Goal: Task Accomplishment & Management: Use online tool/utility

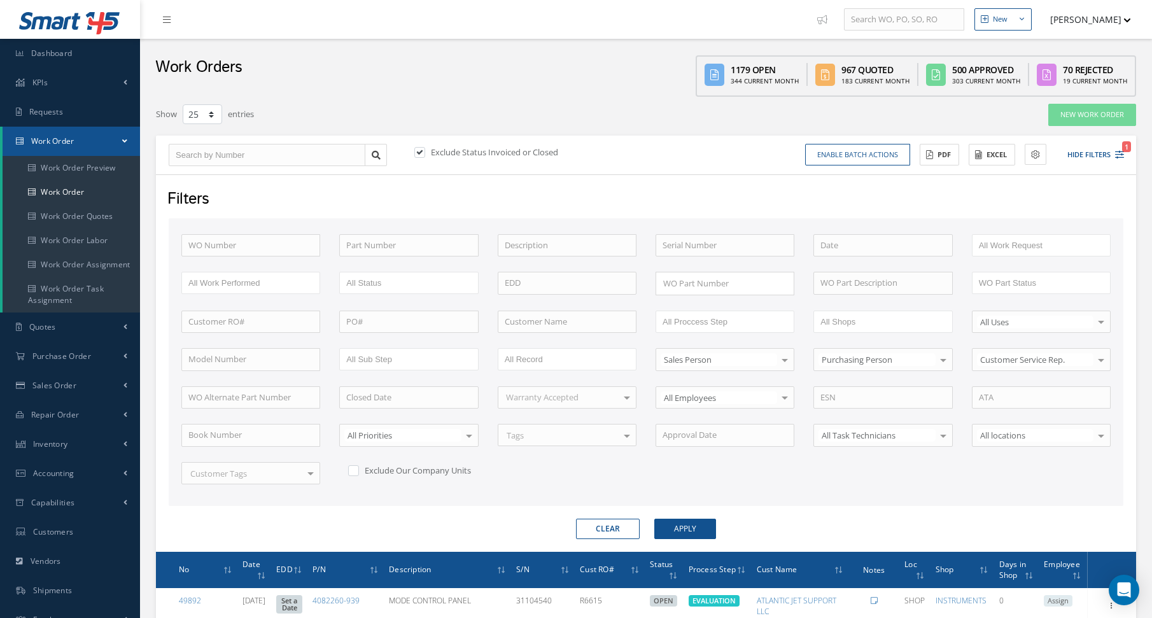
select select "25"
click at [375, 80] on div "Work Orders 1179 Open 344 Current Month 967 Quoted 183 Current Month 500 Approv…" at bounding box center [646, 68] width 1012 height 58
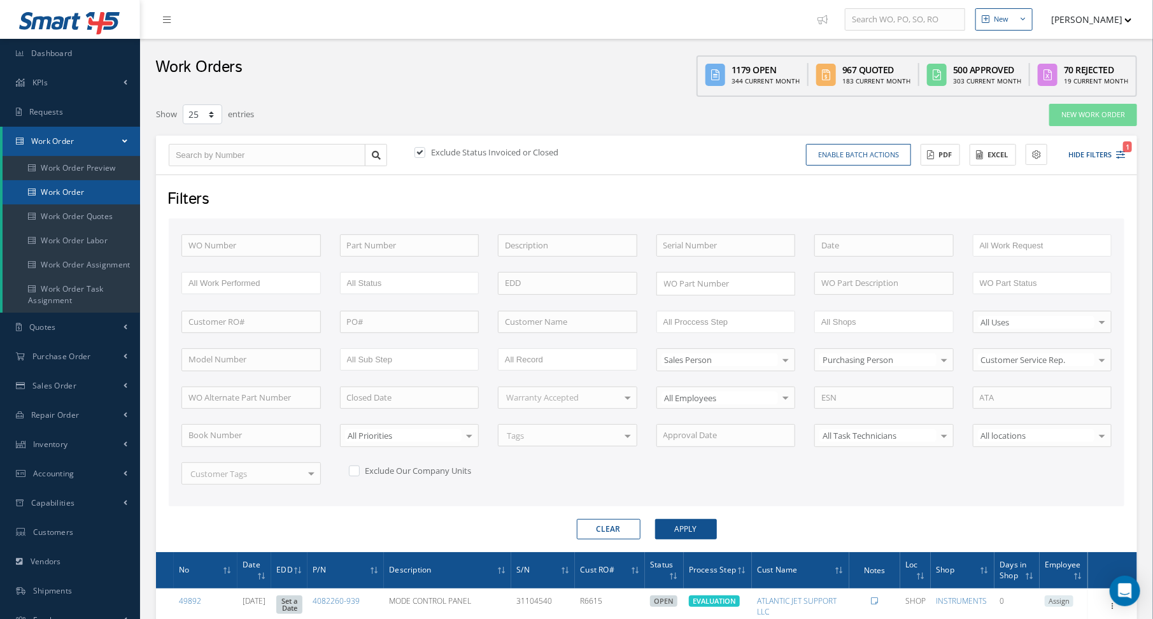
click at [48, 190] on link "Work Order" at bounding box center [71, 192] width 137 height 24
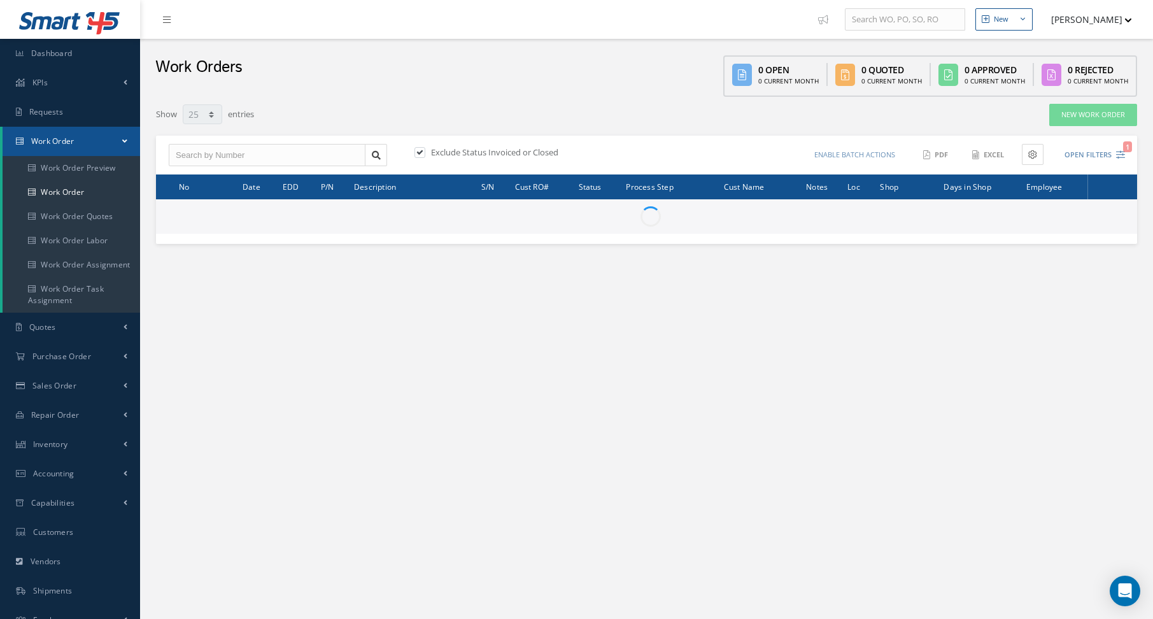
select select "25"
type input "All Work Request"
type input "All Work Performed"
type input "All Status"
type input "WO Part Status"
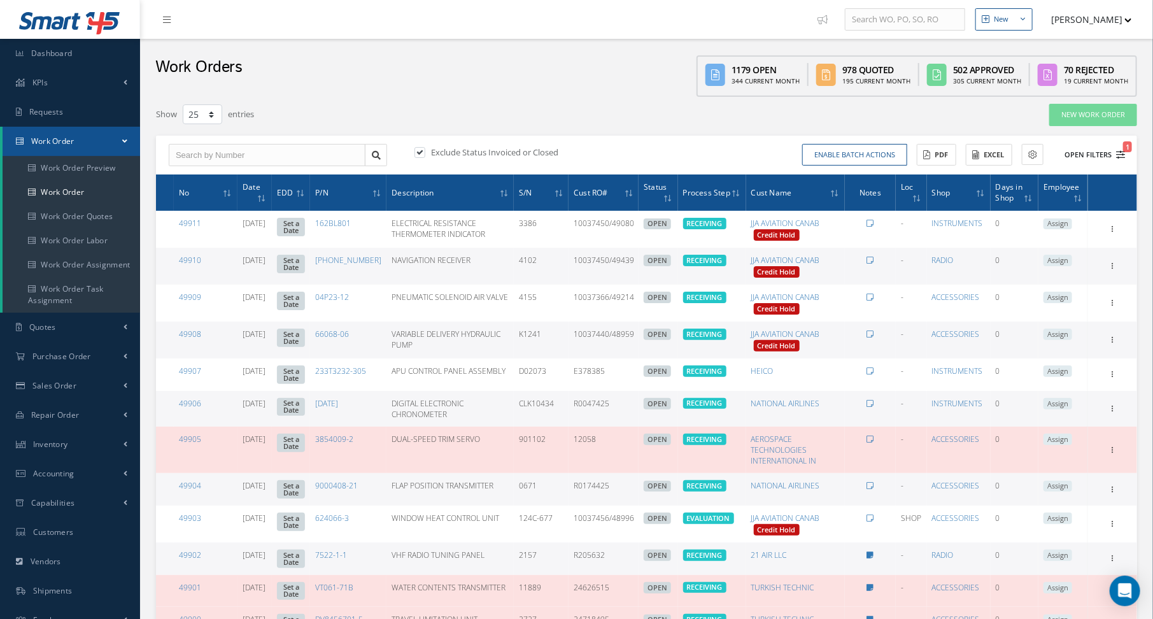
click at [1124, 152] on icon "1" at bounding box center [1120, 154] width 9 height 9
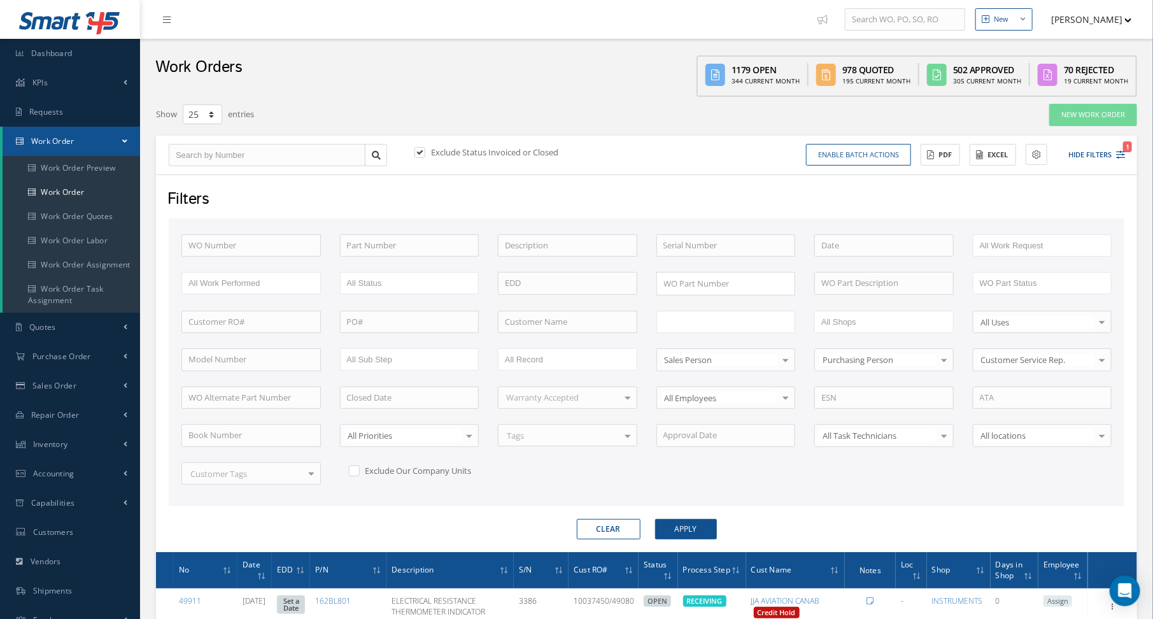
click at [725, 324] on input "text" at bounding box center [703, 322] width 81 height 16
type input "shi"
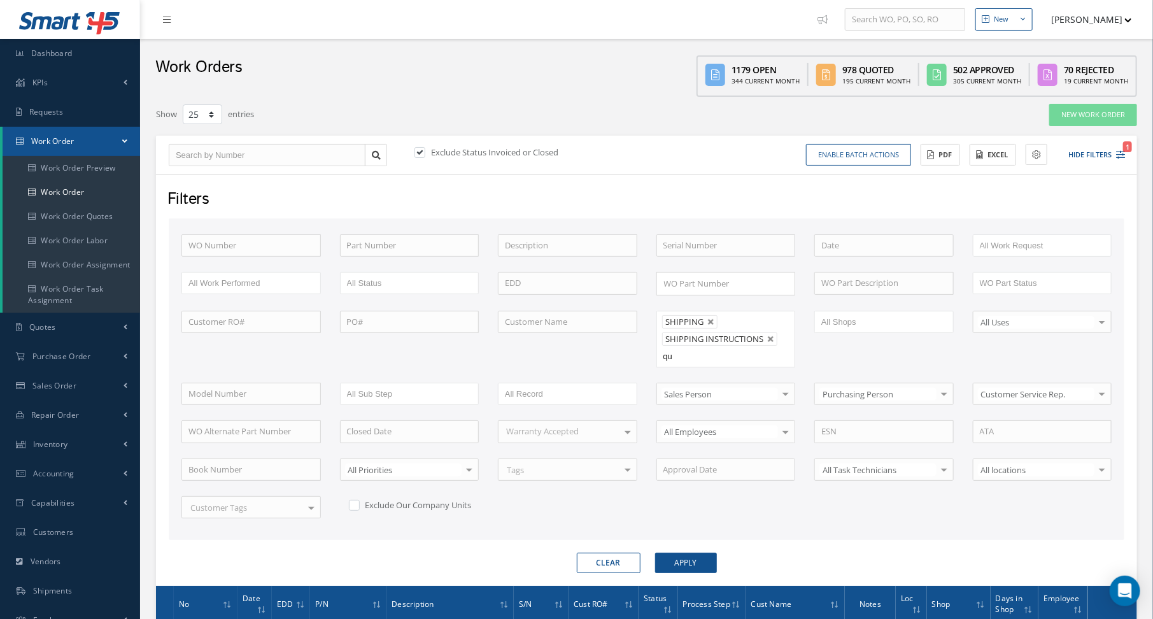
type input "qua"
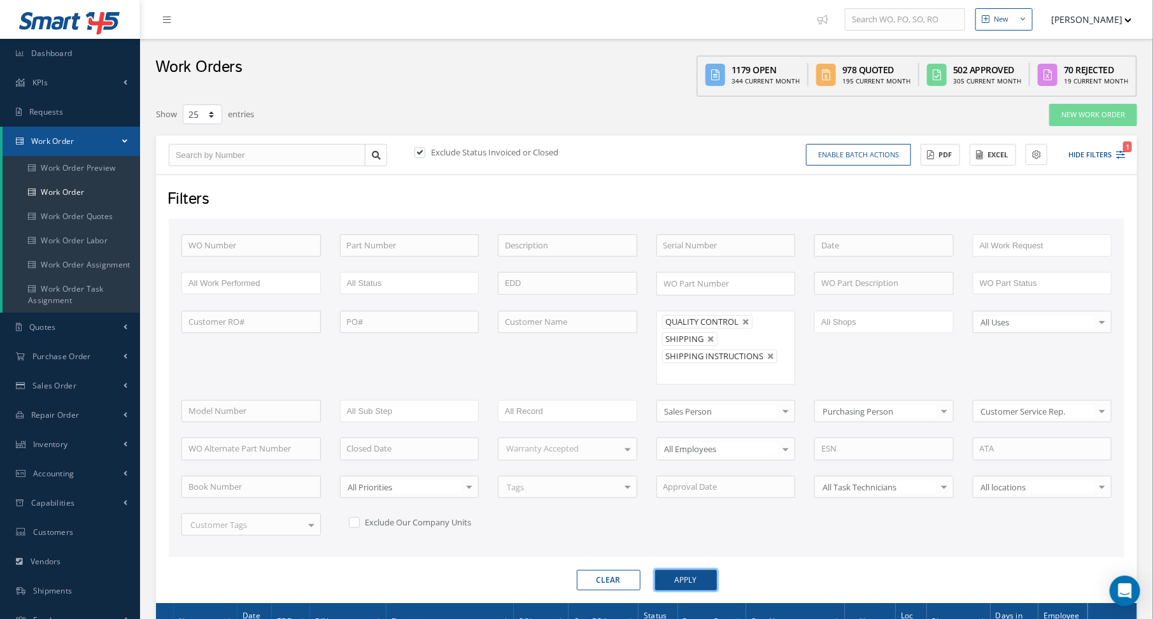
click at [655, 570] on button "Apply" at bounding box center [686, 580] width 62 height 20
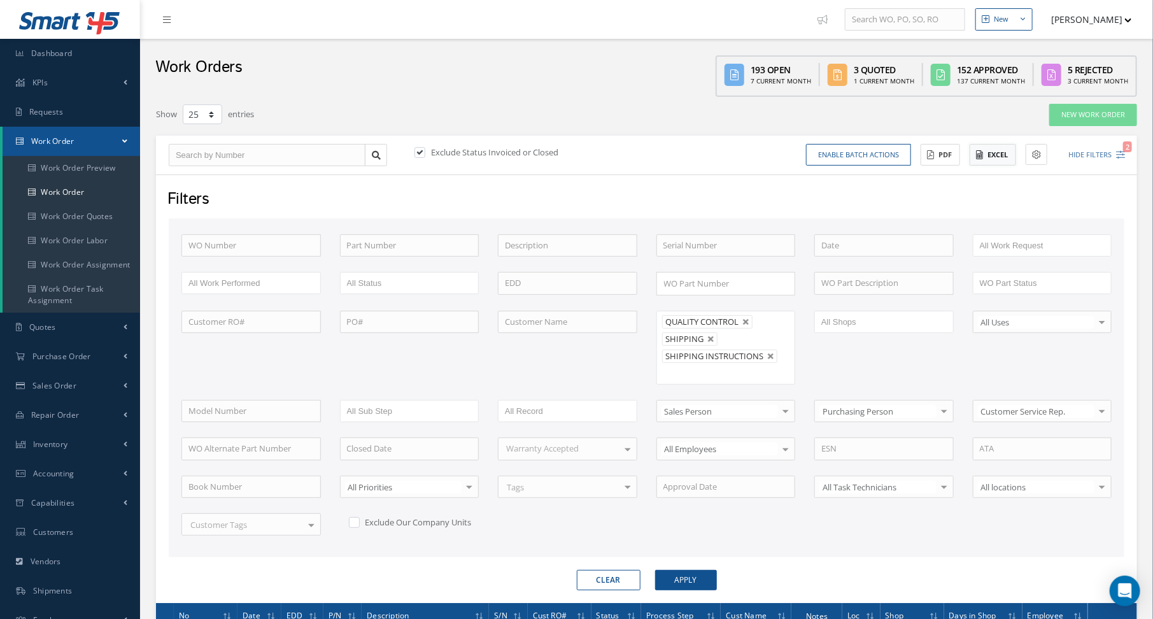
click at [987, 153] on button "Excel" at bounding box center [992, 155] width 46 height 22
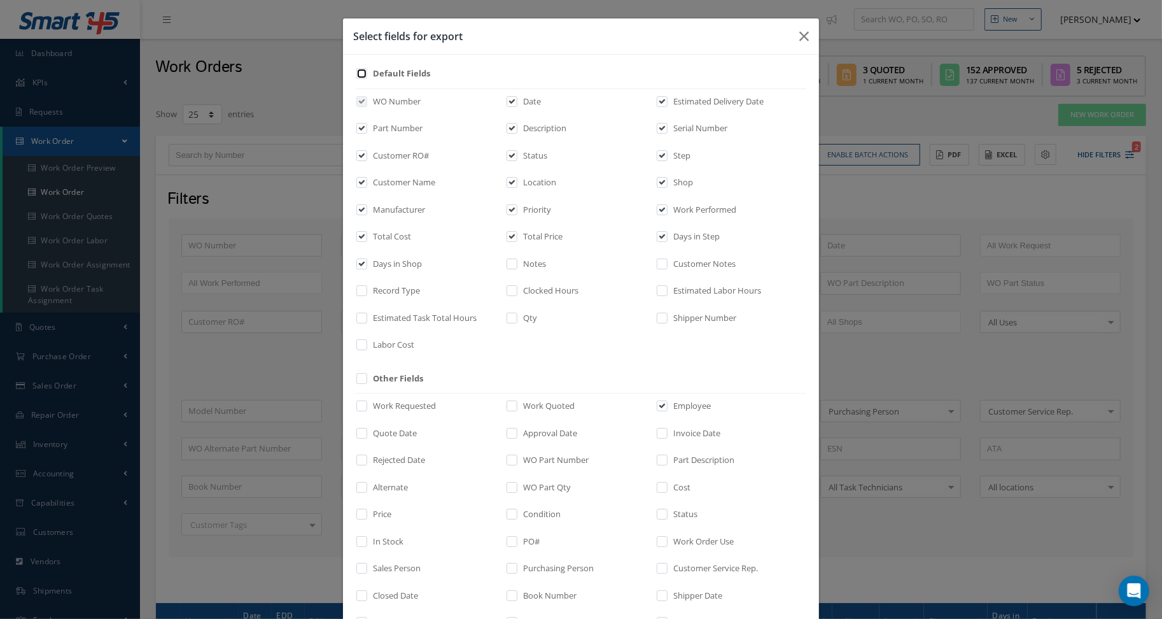
click at [358, 73] on input "checkbox" at bounding box center [362, 78] width 8 height 15
checkbox input "true"
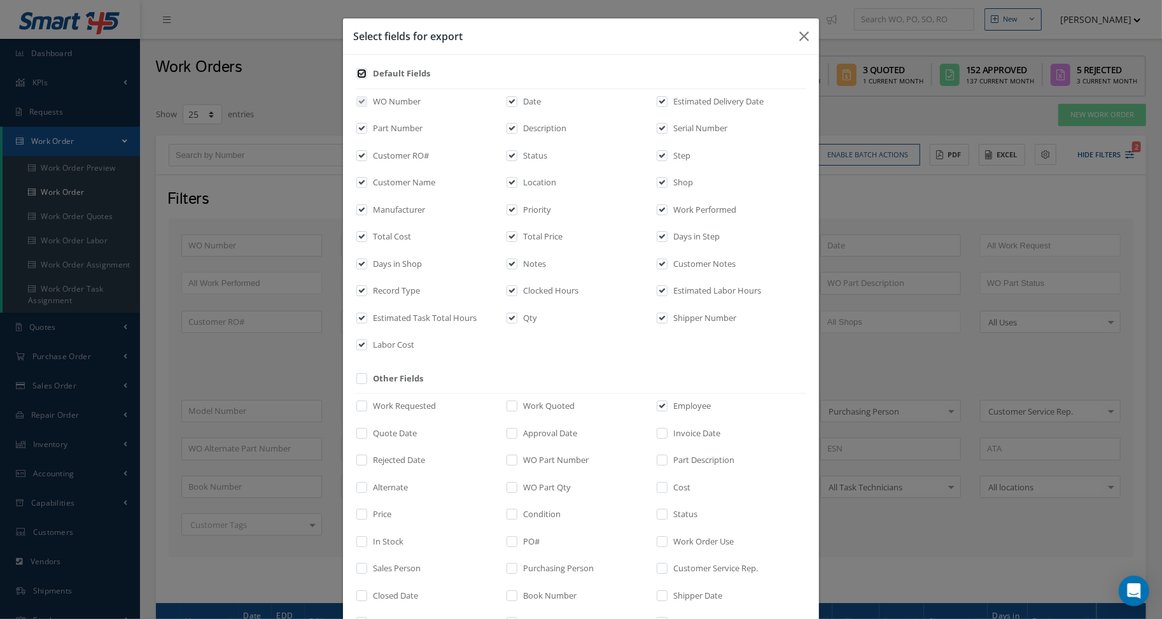
checkbox input "true"
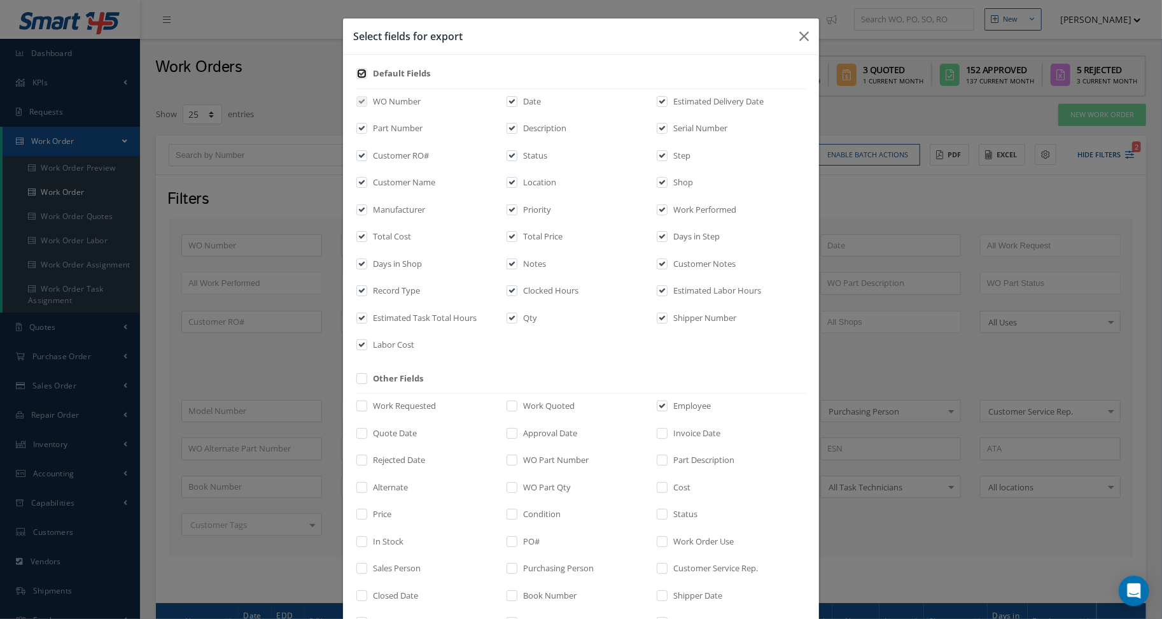
checkbox input "true"
click at [358, 73] on input "checkbox" at bounding box center [362, 78] width 8 height 15
checkbox input "false"
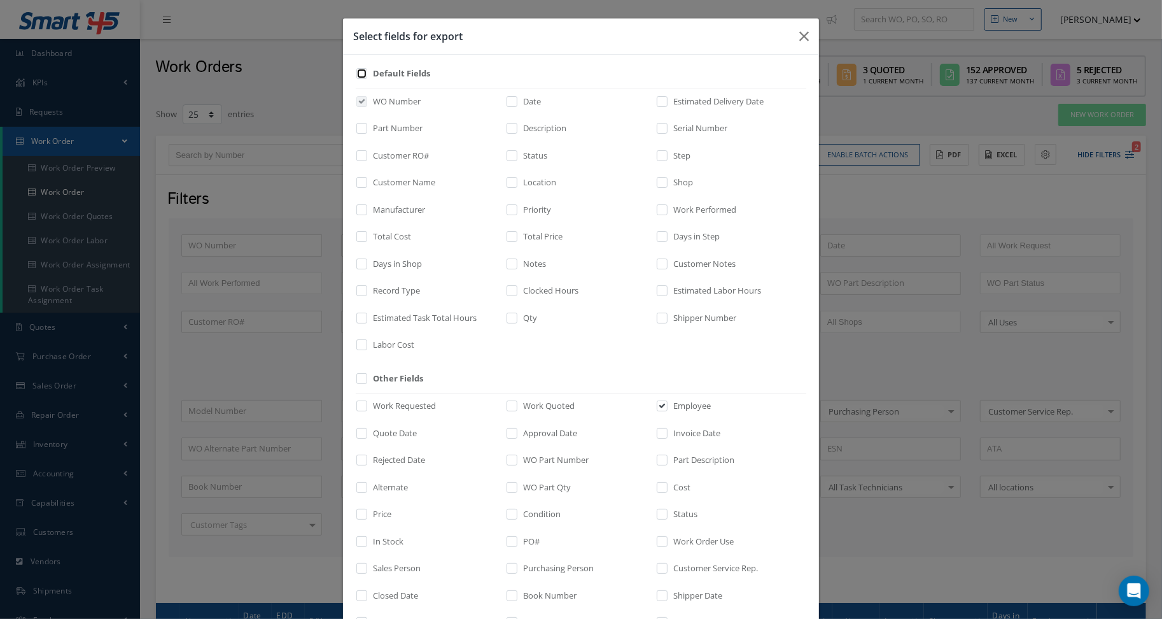
checkbox input "false"
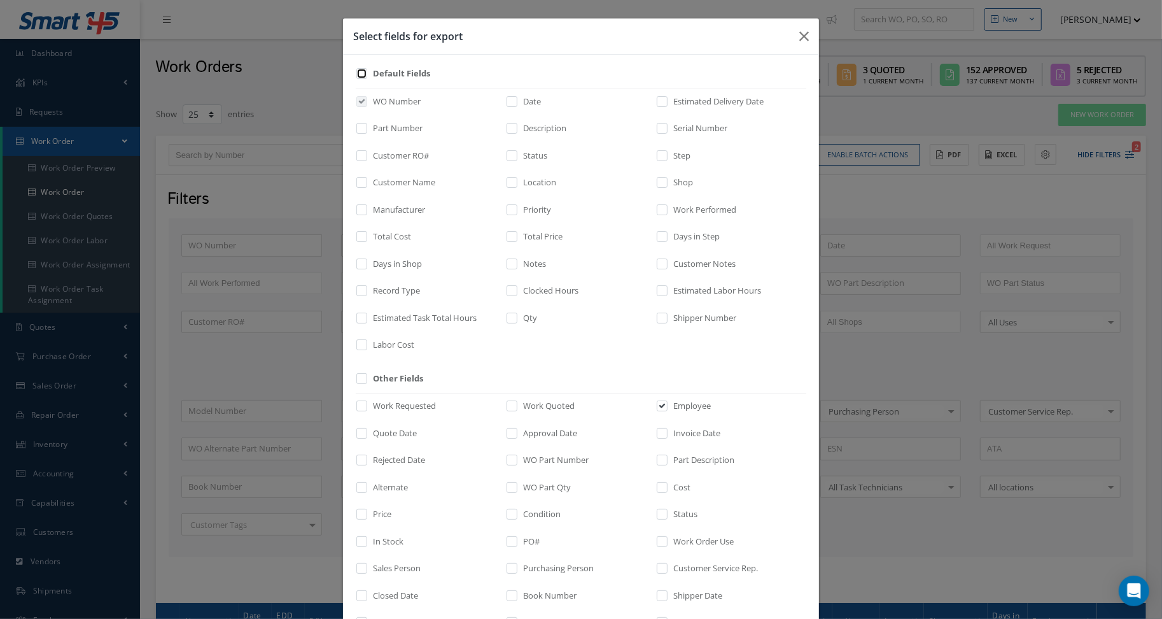
checkbox input "false"
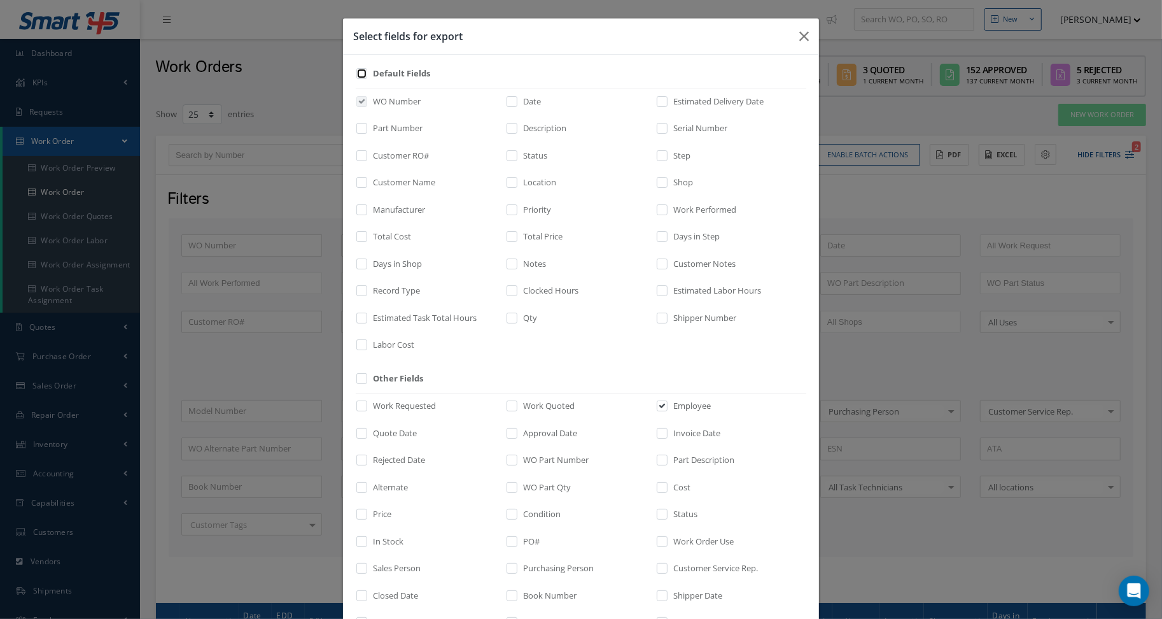
checkbox input "false"
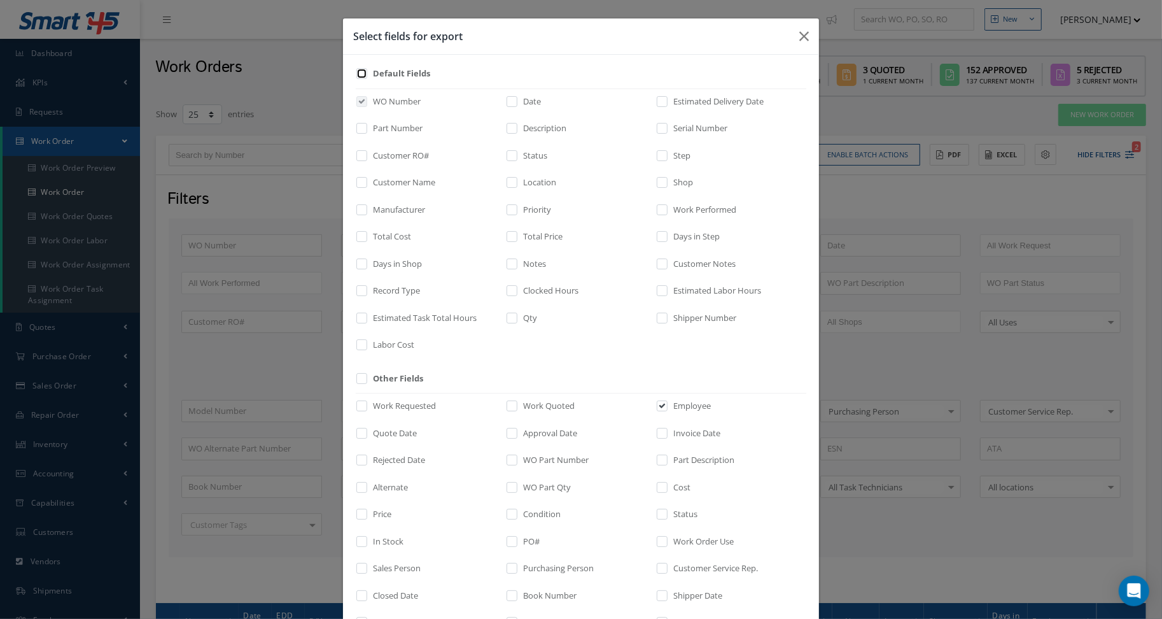
checkbox input "false"
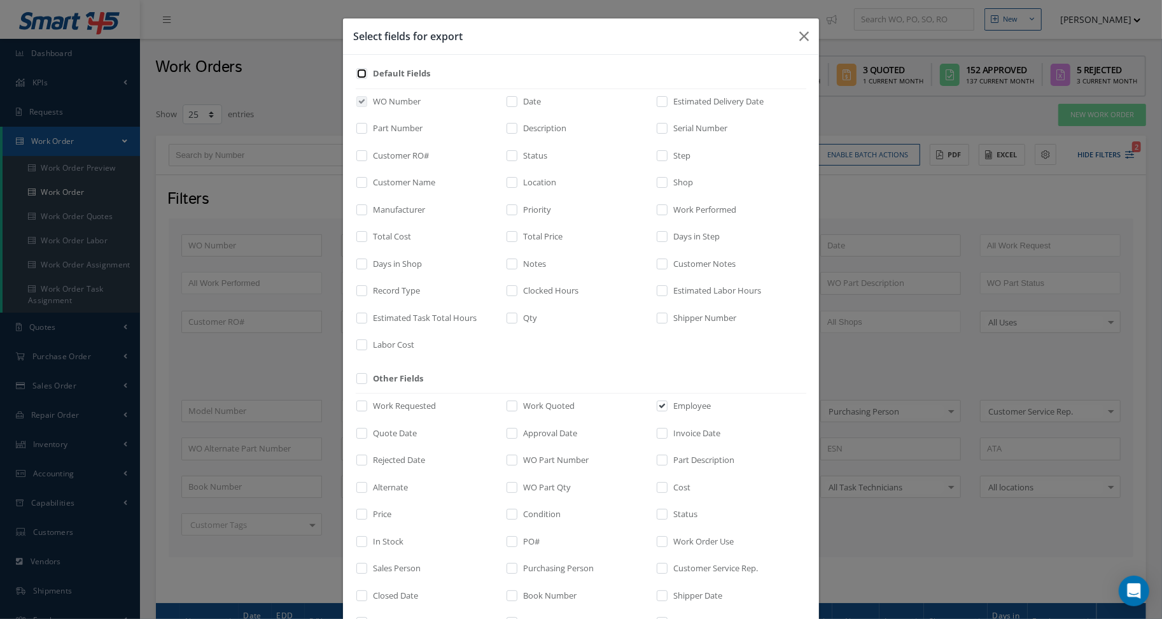
checkbox input "false"
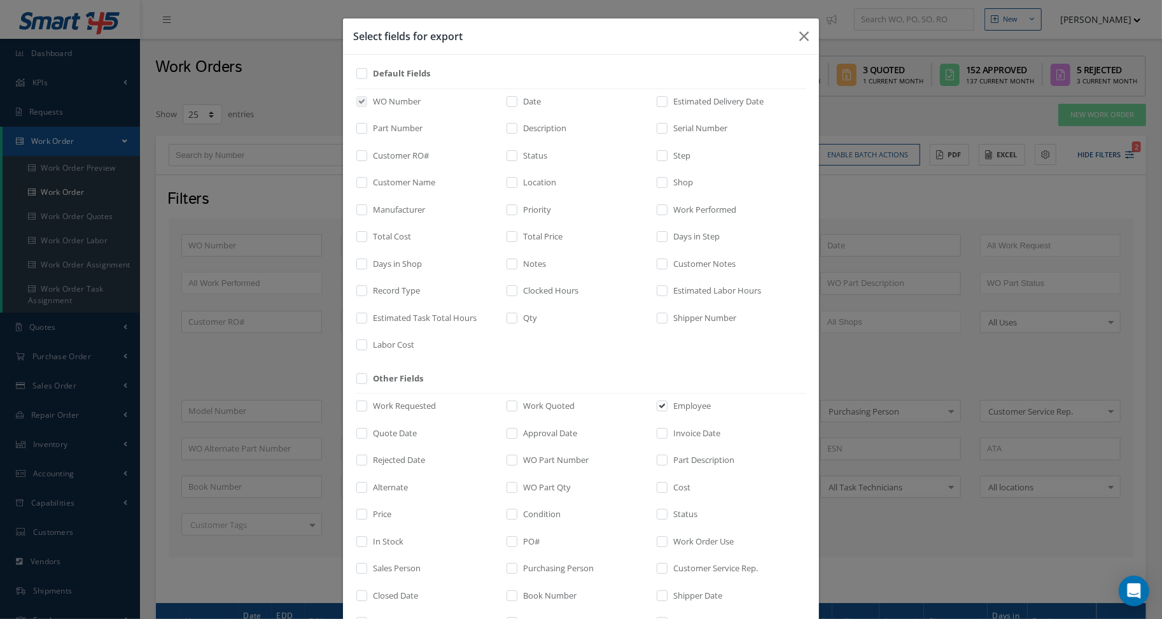
click at [367, 178] on label at bounding box center [368, 185] width 3 height 18
click at [358, 179] on input "checkbox" at bounding box center [362, 186] width 8 height 15
checkbox input "true"
click at [544, 239] on label "Total Price" at bounding box center [541, 236] width 43 height 13
click at [517, 239] on input "checkbox" at bounding box center [513, 241] width 8 height 15
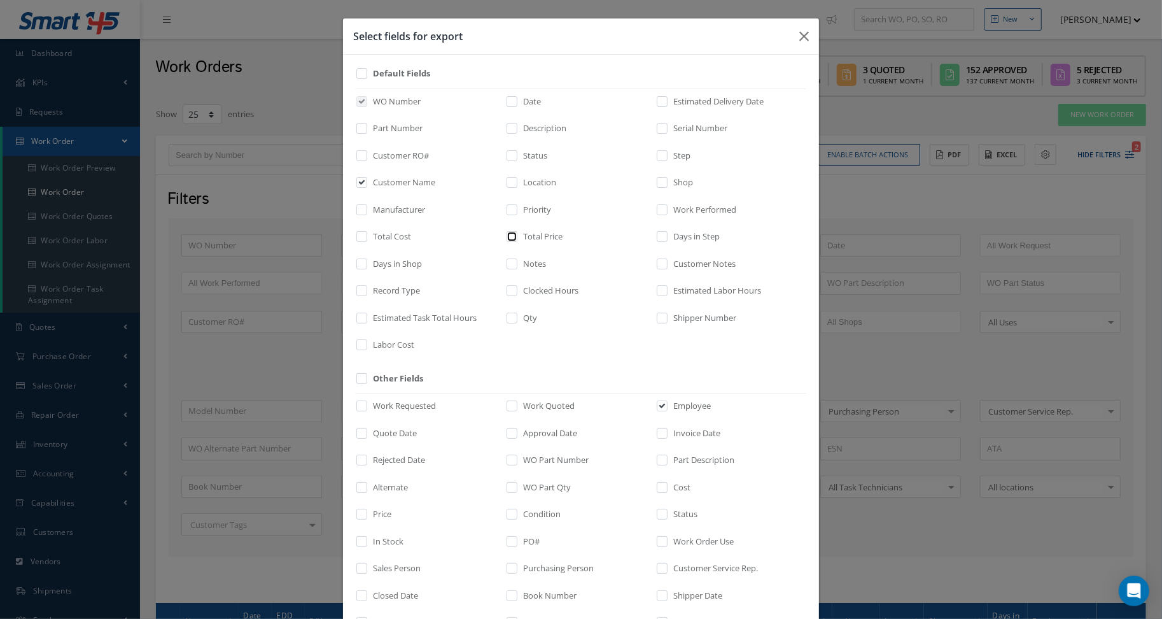
checkbox input "true"
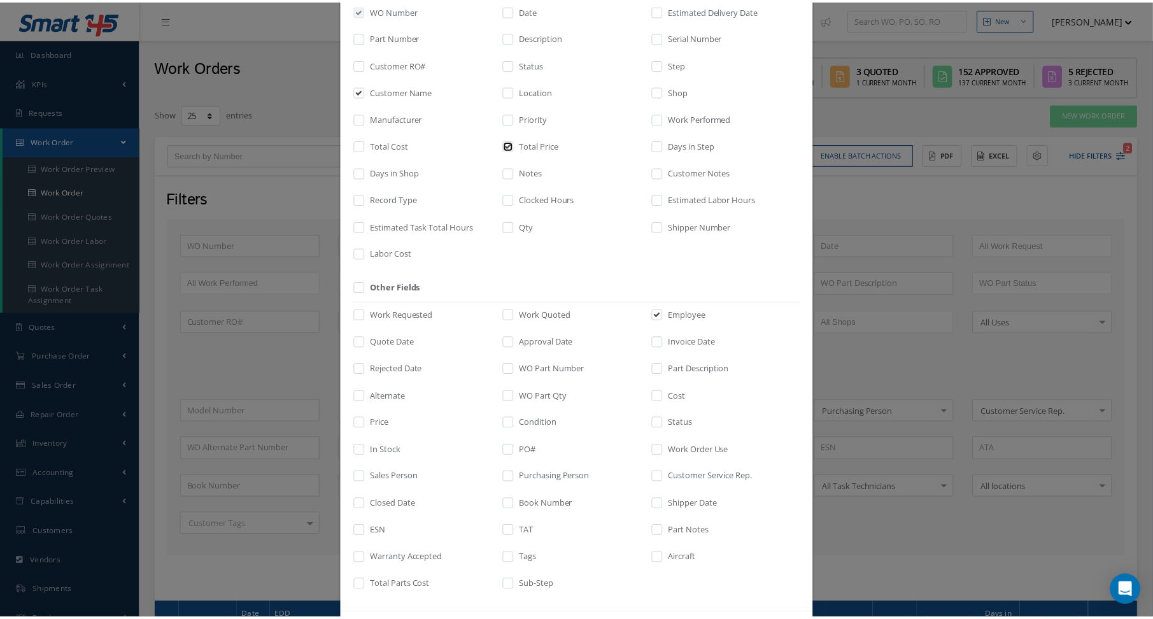
scroll to position [144, 0]
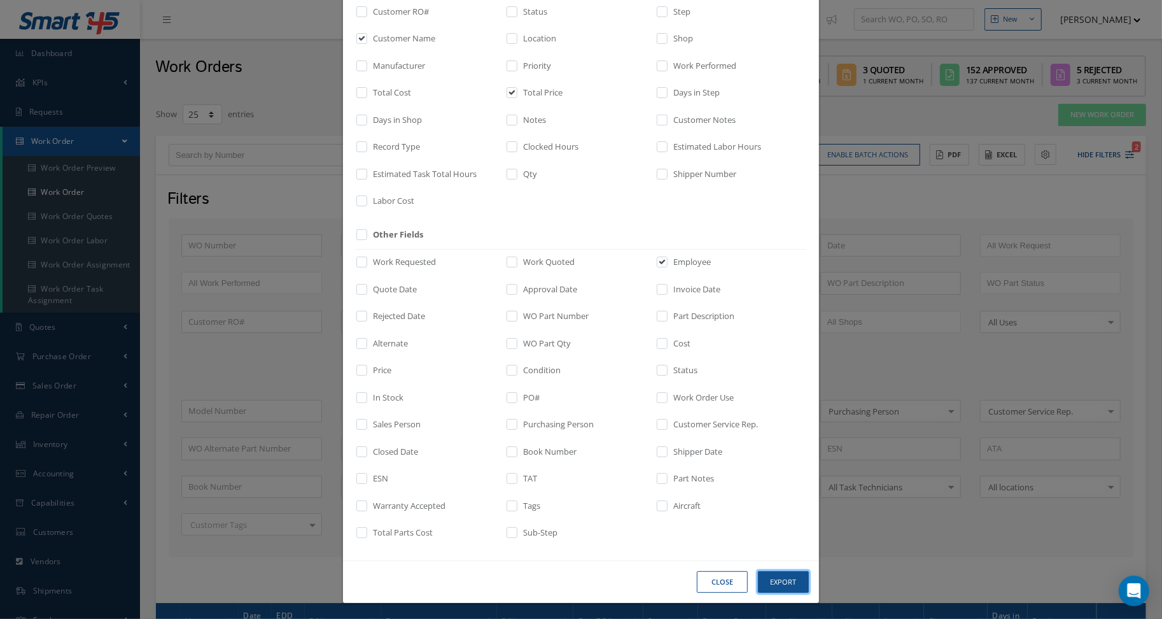
click at [785, 585] on button "Export" at bounding box center [783, 582] width 51 height 22
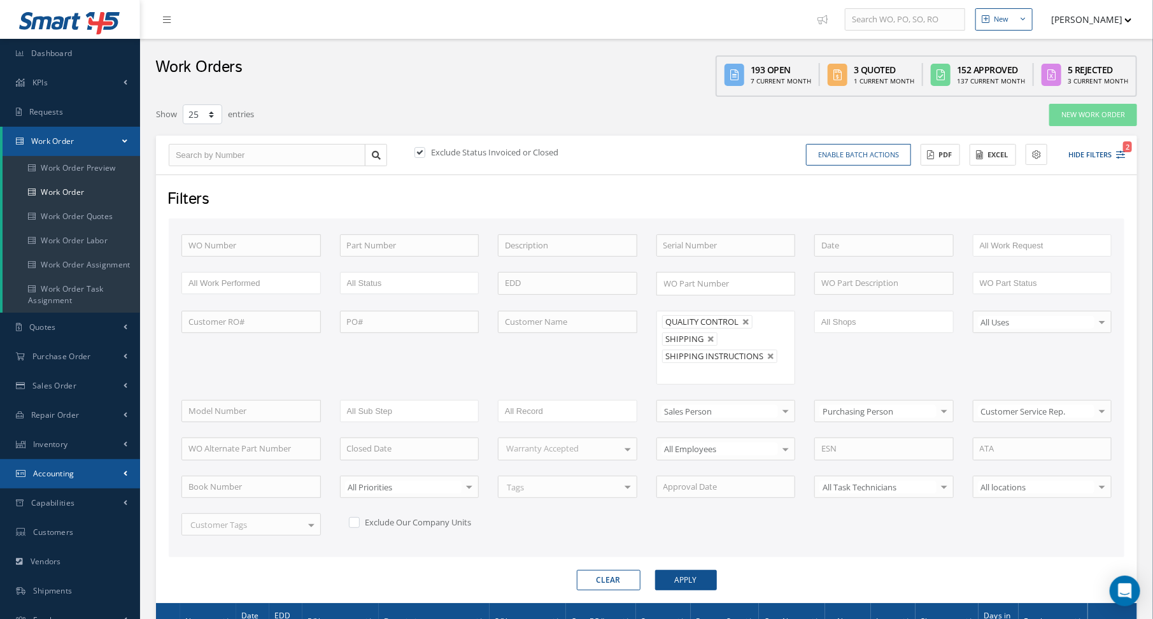
click at [74, 469] on link "Accounting" at bounding box center [70, 473] width 140 height 29
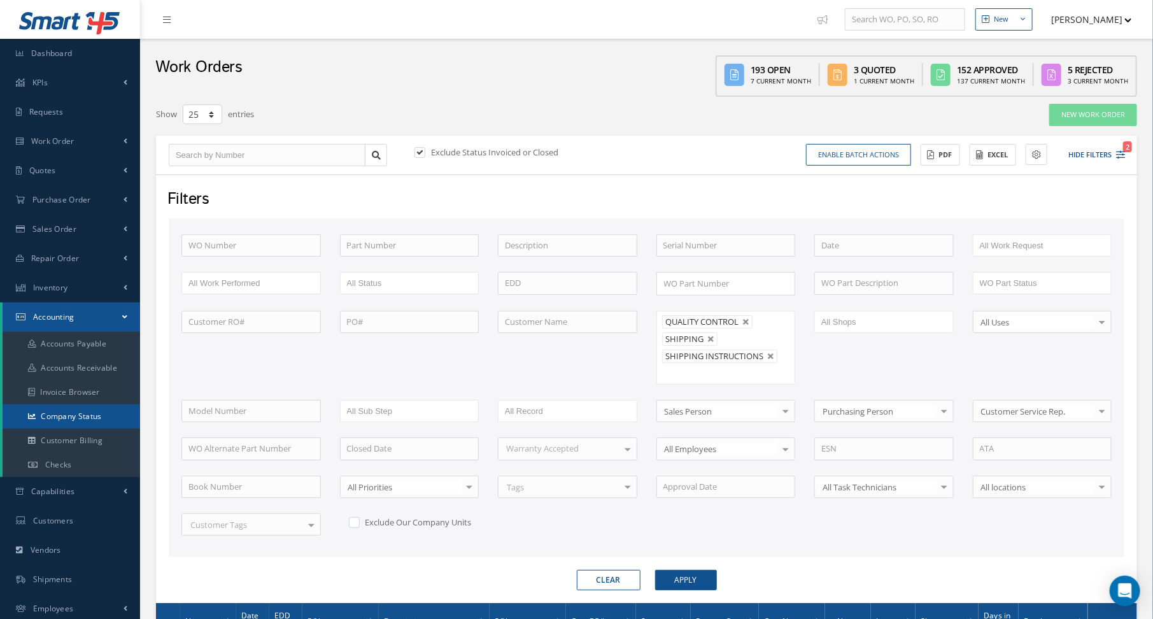
click at [73, 427] on link "Company Status" at bounding box center [71, 416] width 137 height 24
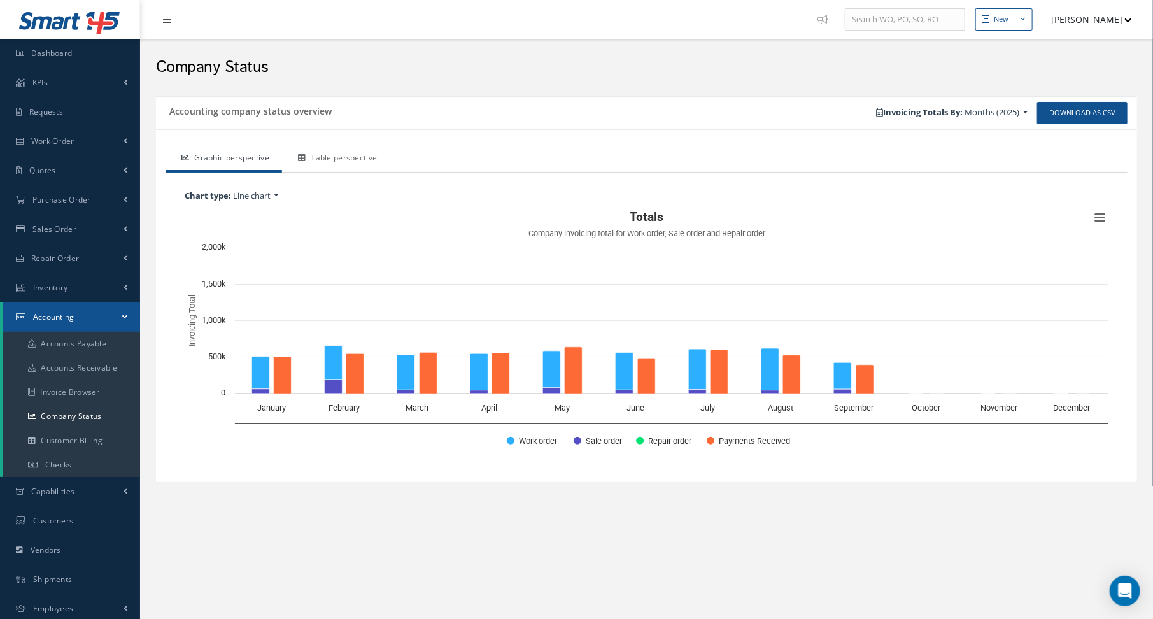
click at [339, 153] on link "Table perspective" at bounding box center [336, 159] width 108 height 27
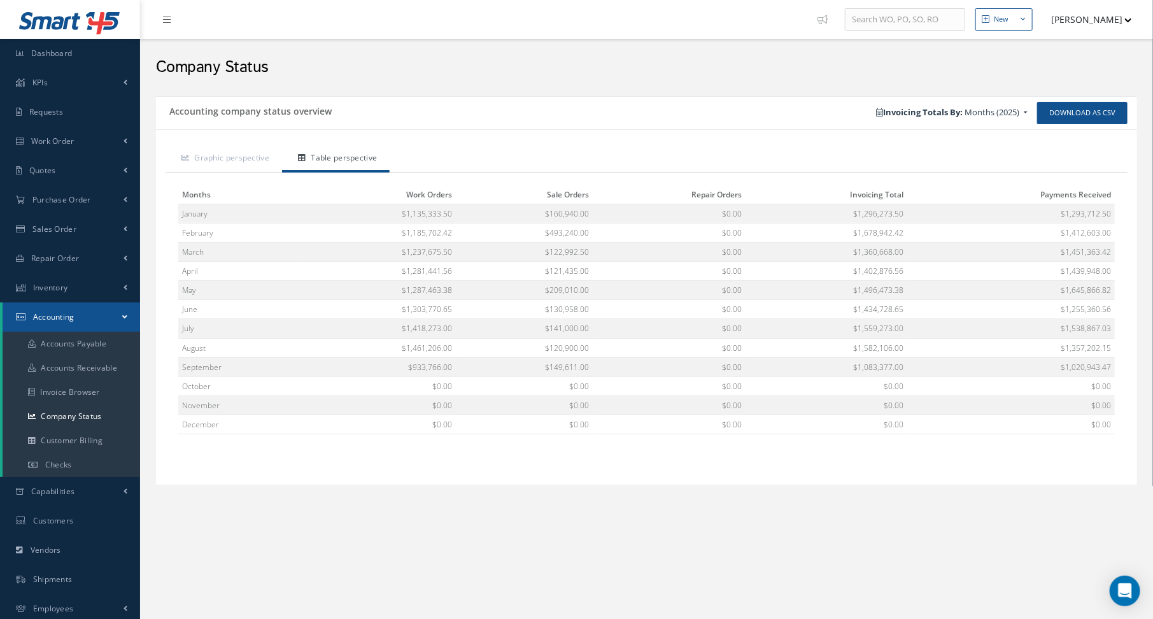
click at [456, 74] on h2 "Company Status" at bounding box center [646, 67] width 981 height 19
click at [76, 137] on link "Work Order" at bounding box center [70, 141] width 140 height 29
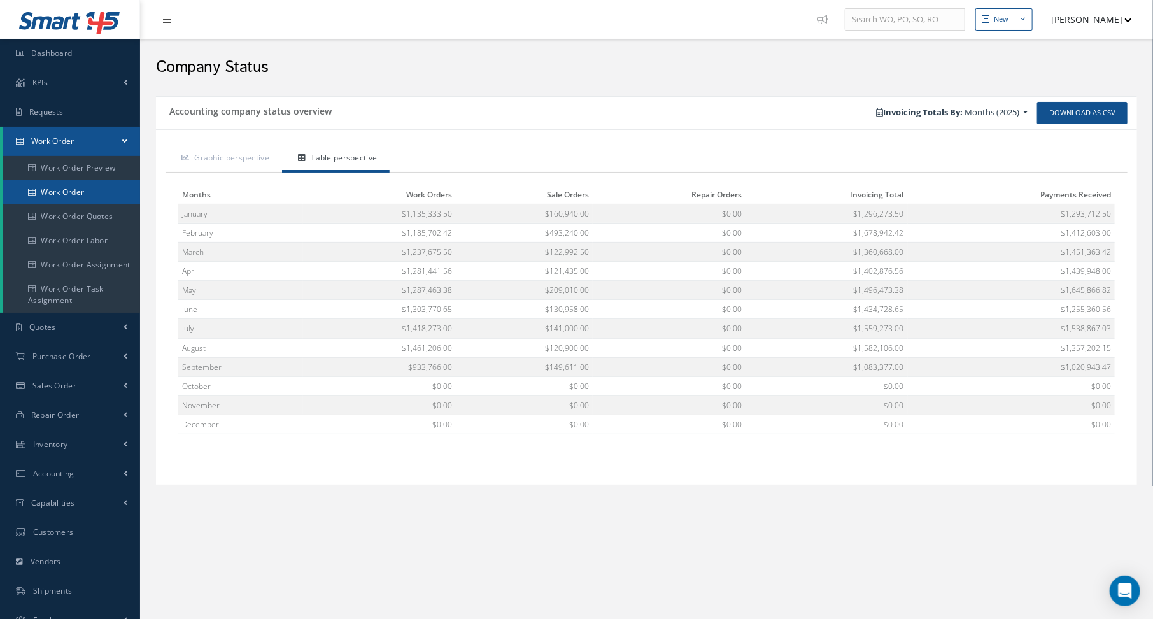
click at [66, 194] on link "Work Order" at bounding box center [71, 192] width 137 height 24
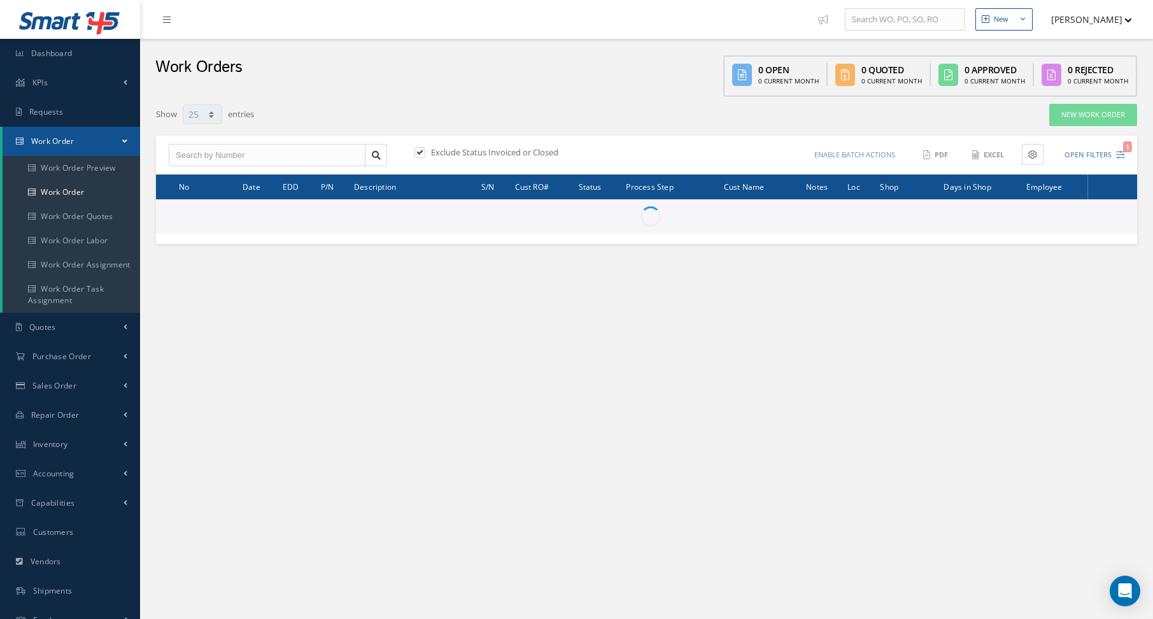
select select "25"
type input "All Work Request"
type input "All Work Performed"
type input "All Status"
type input "WO Part Status"
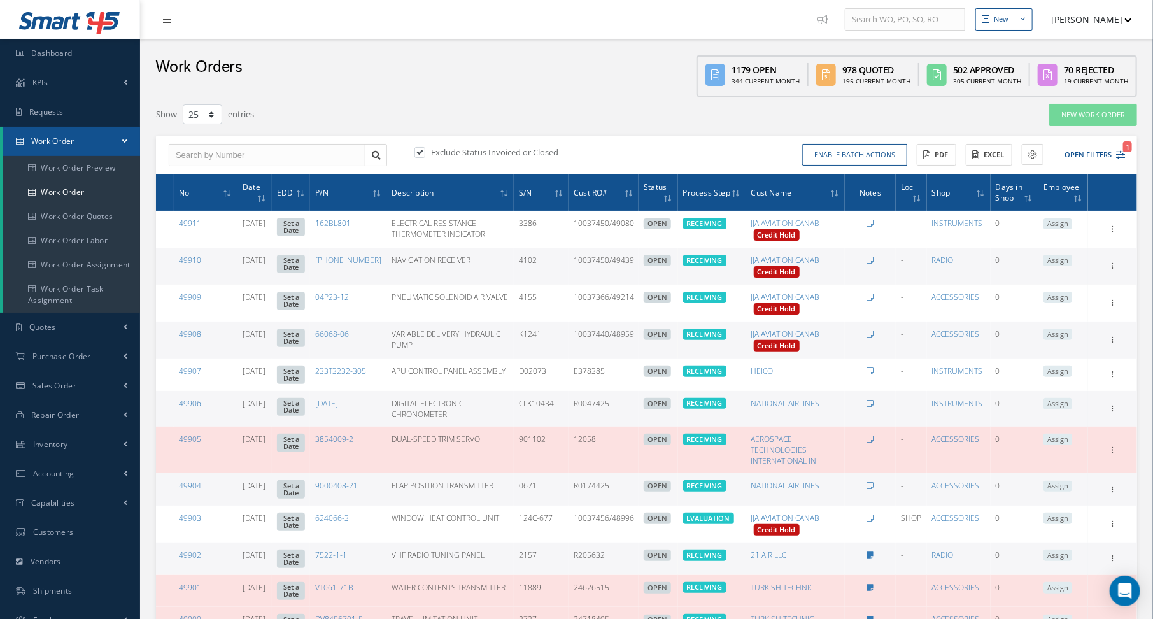
click at [1126, 153] on div "Enable batch actions Update Work Orders Close Work Orders ACTIONS Receive Payme…" at bounding box center [888, 155] width 482 height 22
click at [1118, 155] on icon "1" at bounding box center [1120, 154] width 9 height 9
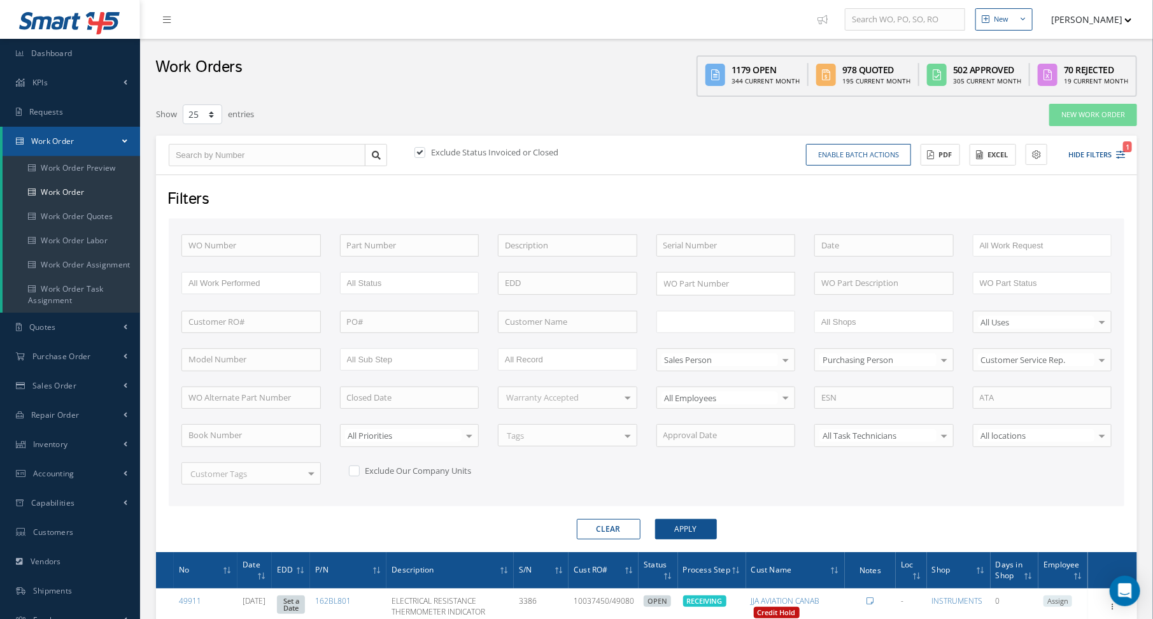
click at [704, 315] on input "text" at bounding box center [703, 322] width 81 height 16
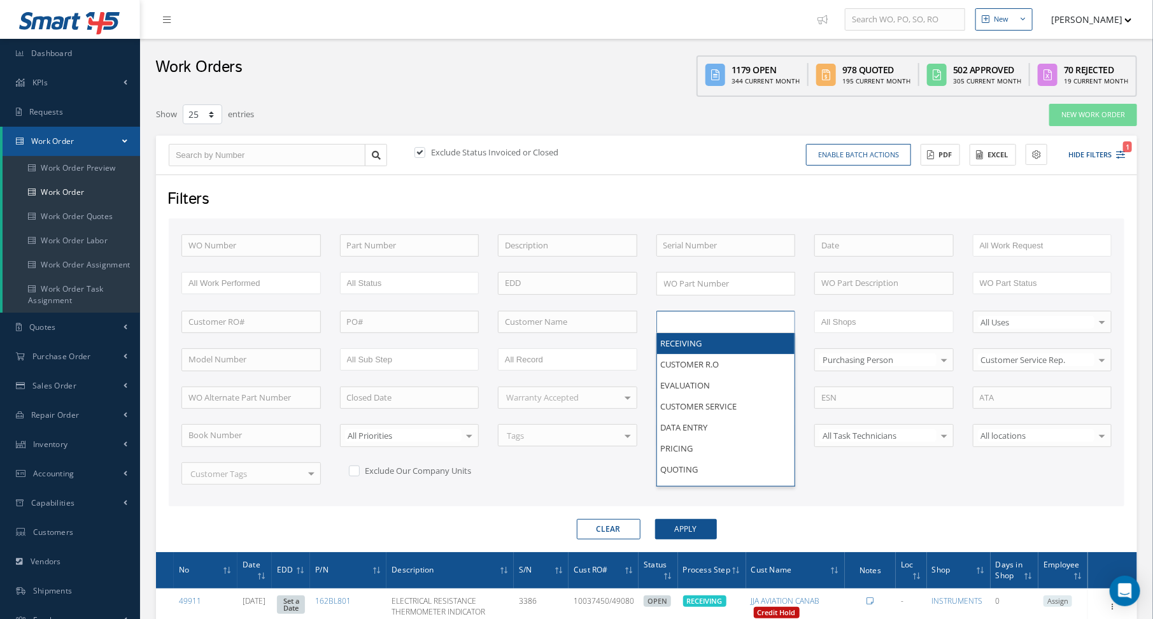
type input "h"
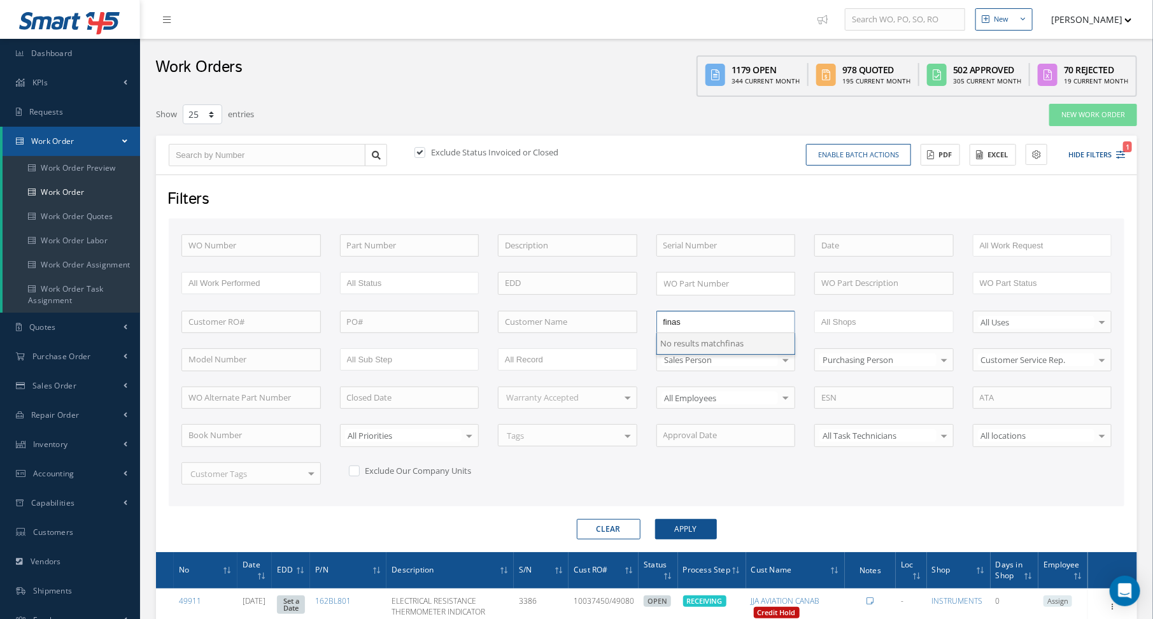
type input "fina"
click at [681, 519] on button "Apply" at bounding box center [686, 529] width 62 height 20
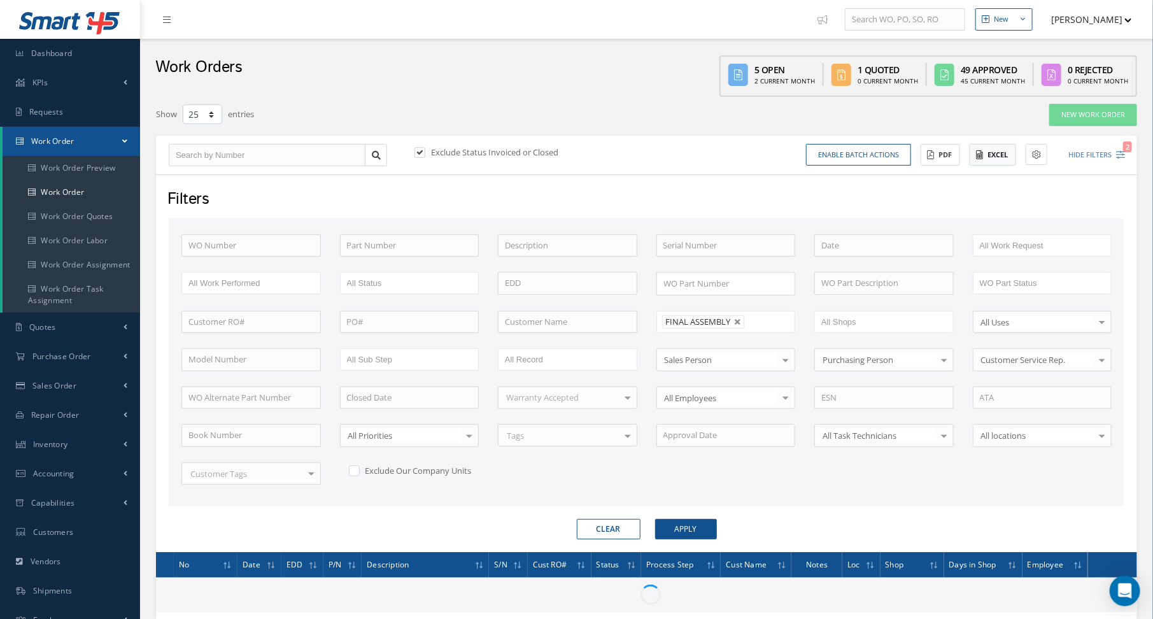
click at [999, 152] on button "Excel" at bounding box center [992, 155] width 46 height 22
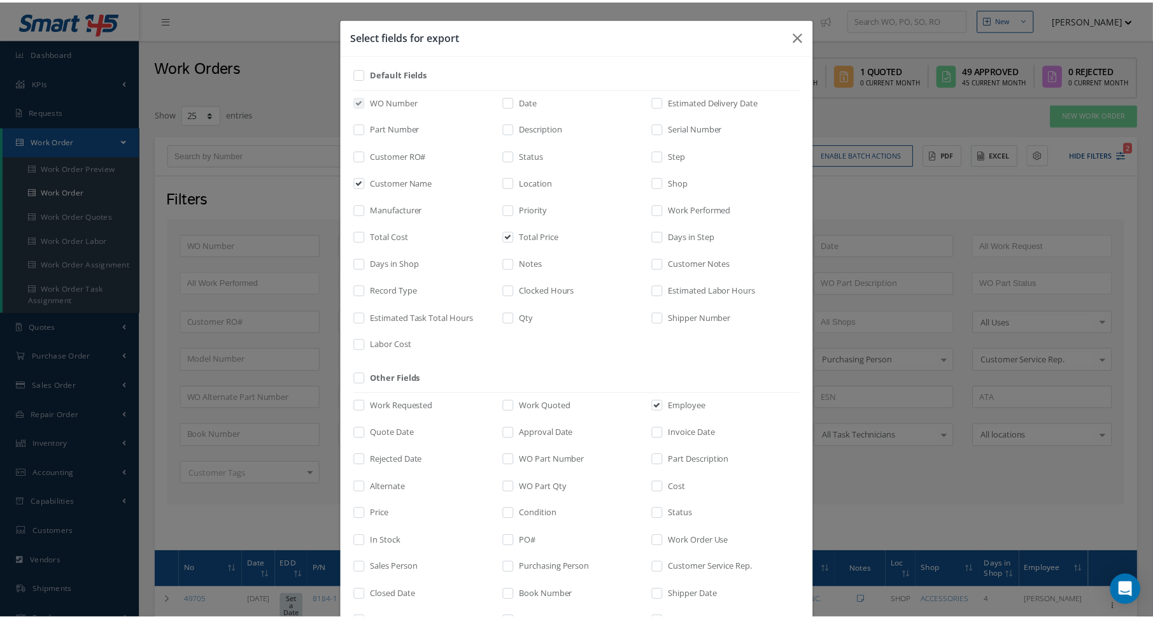
scroll to position [144, 0]
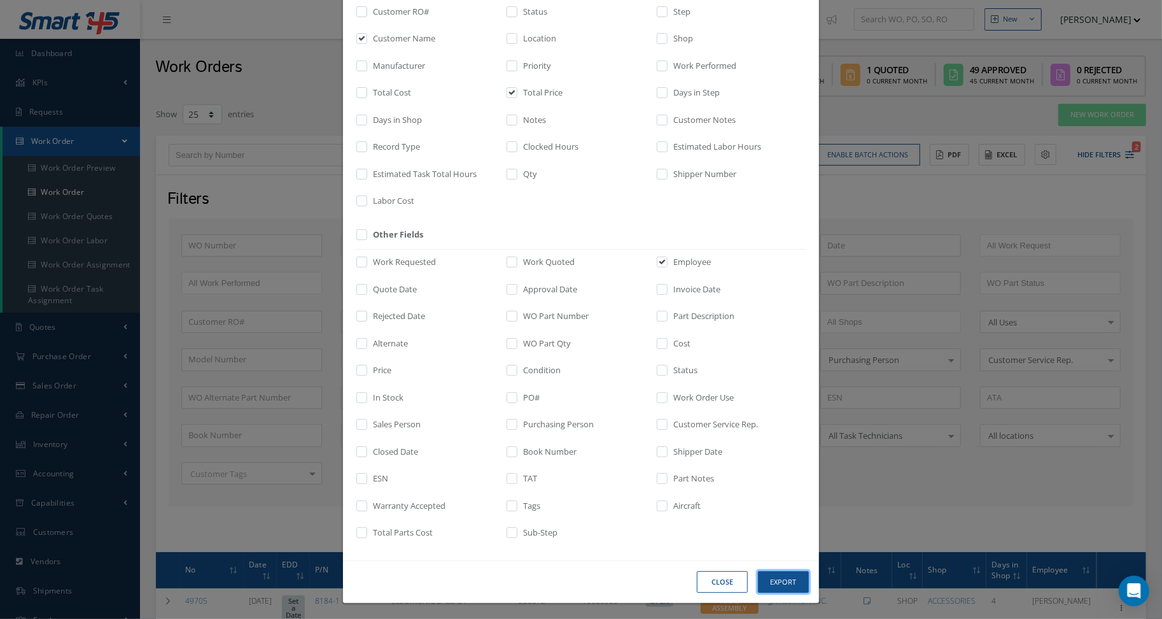
click at [780, 581] on button "Export" at bounding box center [783, 582] width 51 height 22
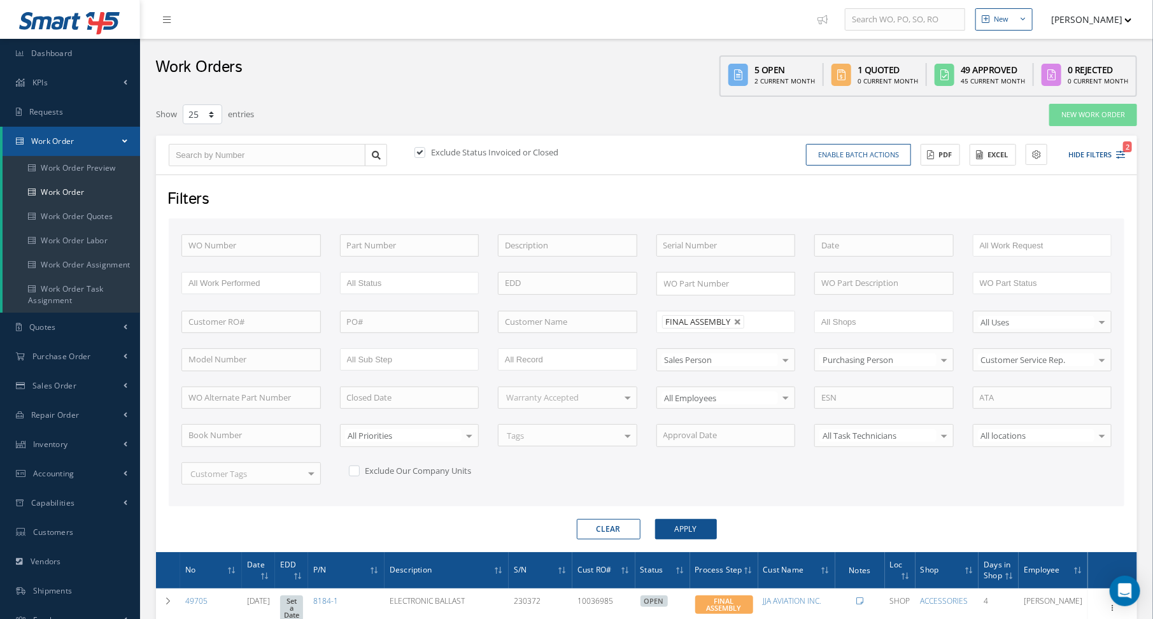
click at [672, 178] on div "Filters WO Number Part Number Description Serial Number - BENCH CHECK CALIBRATI…" at bounding box center [646, 362] width 981 height 377
click at [734, 318] on link at bounding box center [738, 322] width 8 height 8
type input "All Proccess Step"
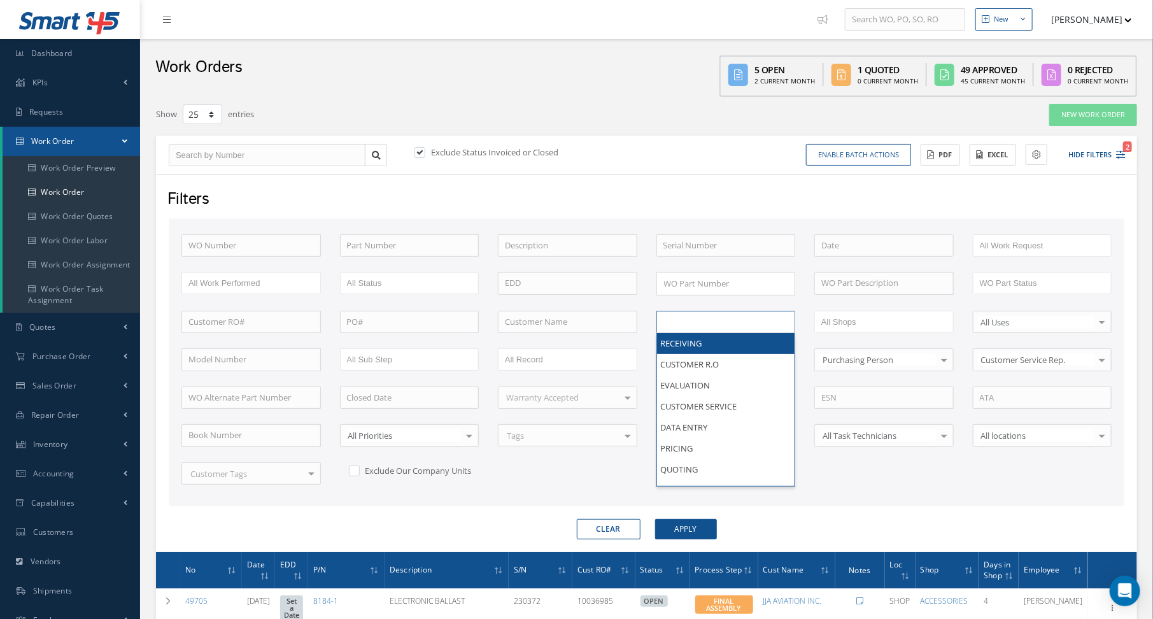
click at [719, 318] on input "text" at bounding box center [703, 322] width 81 height 16
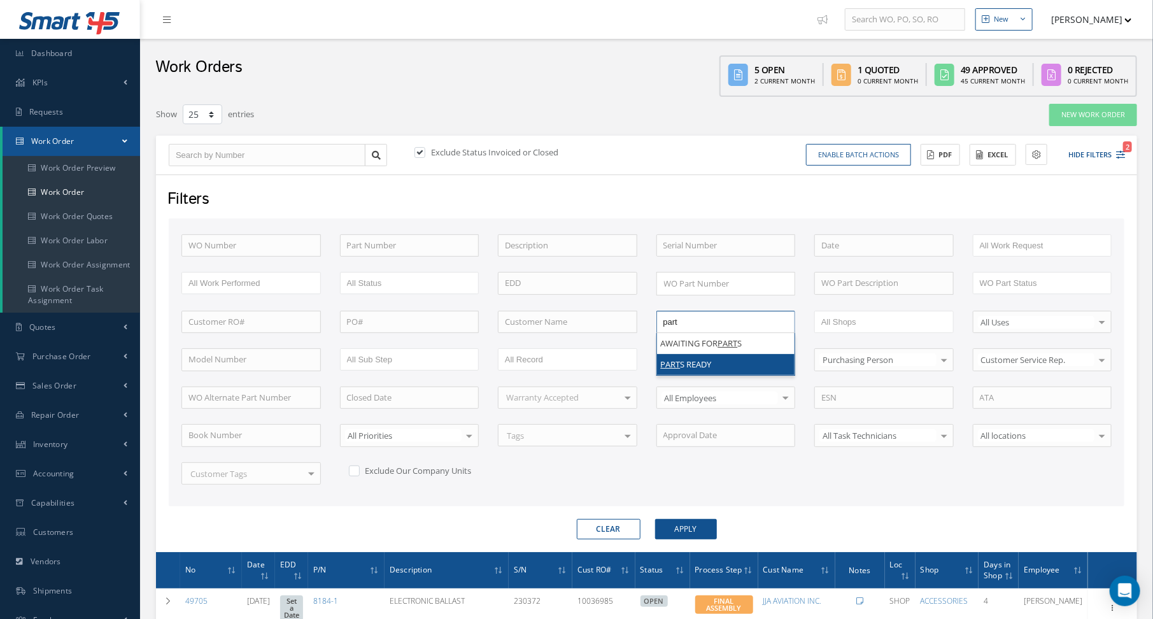
type input "part"
click at [680, 527] on button "Apply" at bounding box center [686, 529] width 62 height 20
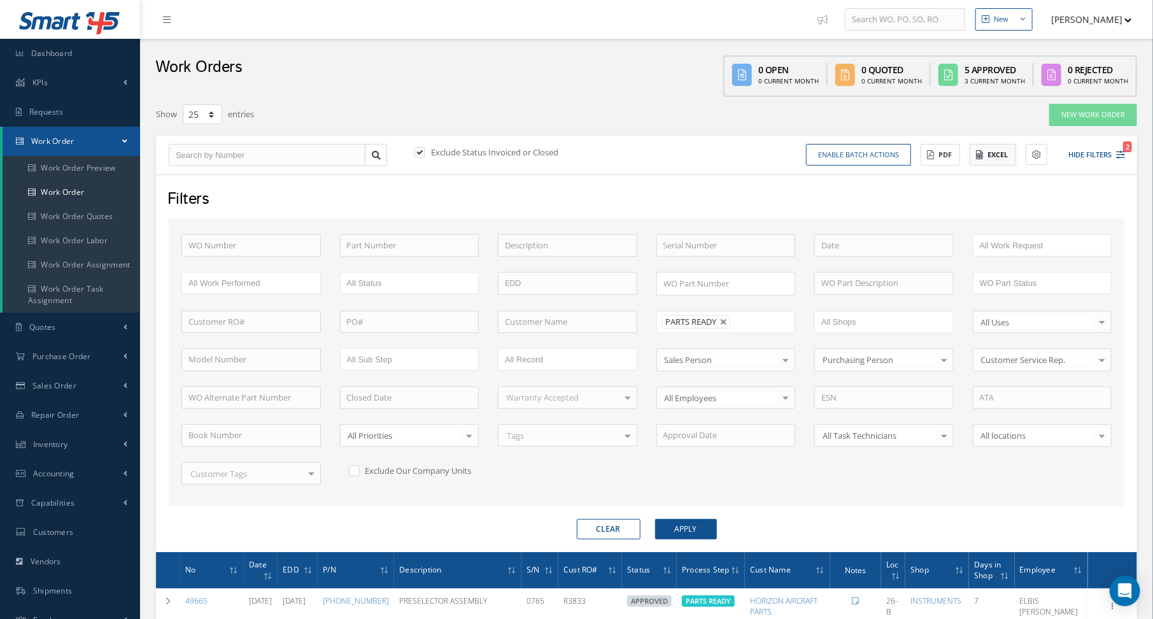
click at [993, 153] on button "Excel" at bounding box center [992, 155] width 46 height 22
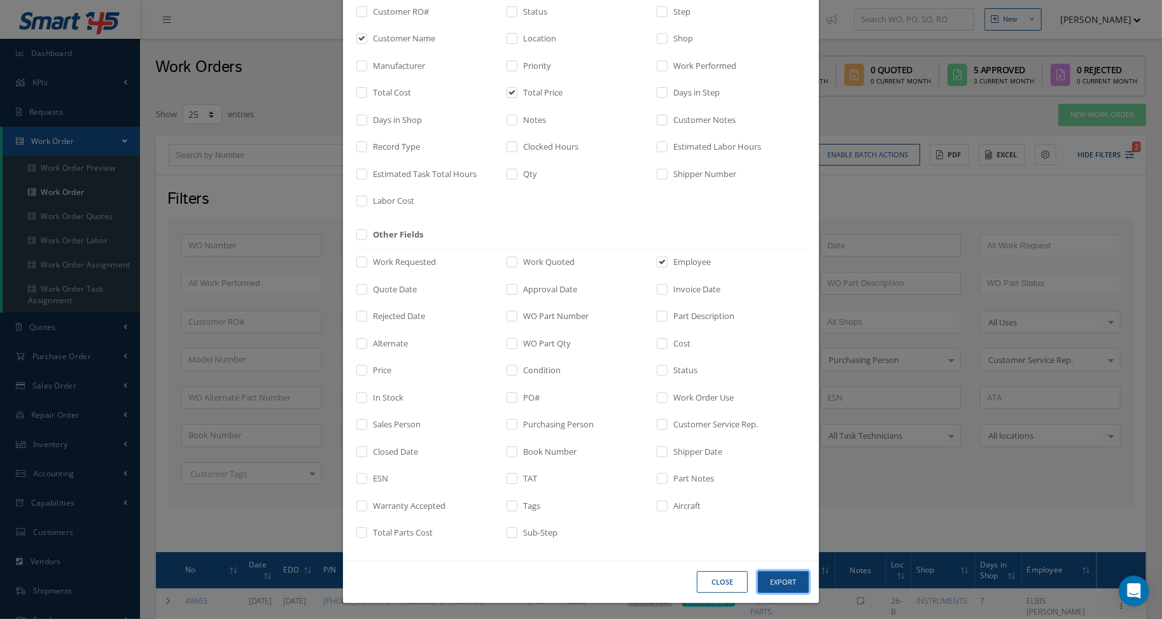
click at [776, 577] on button "Export" at bounding box center [783, 582] width 51 height 22
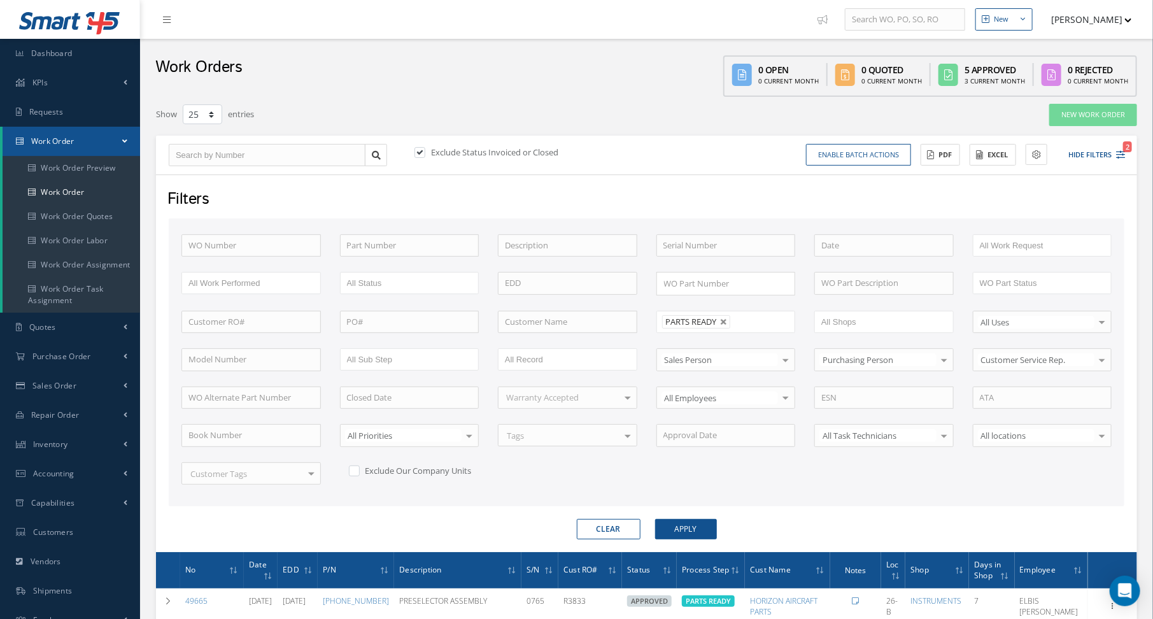
click at [503, 68] on div "Work Orders 0 Open 0 Current Month 0 Quoted 0 Current Month 5 Approved 3 Curren…" at bounding box center [646, 68] width 1013 height 58
click at [588, 526] on button "Clear" at bounding box center [609, 529] width 64 height 20
type input "All Proccess Step"
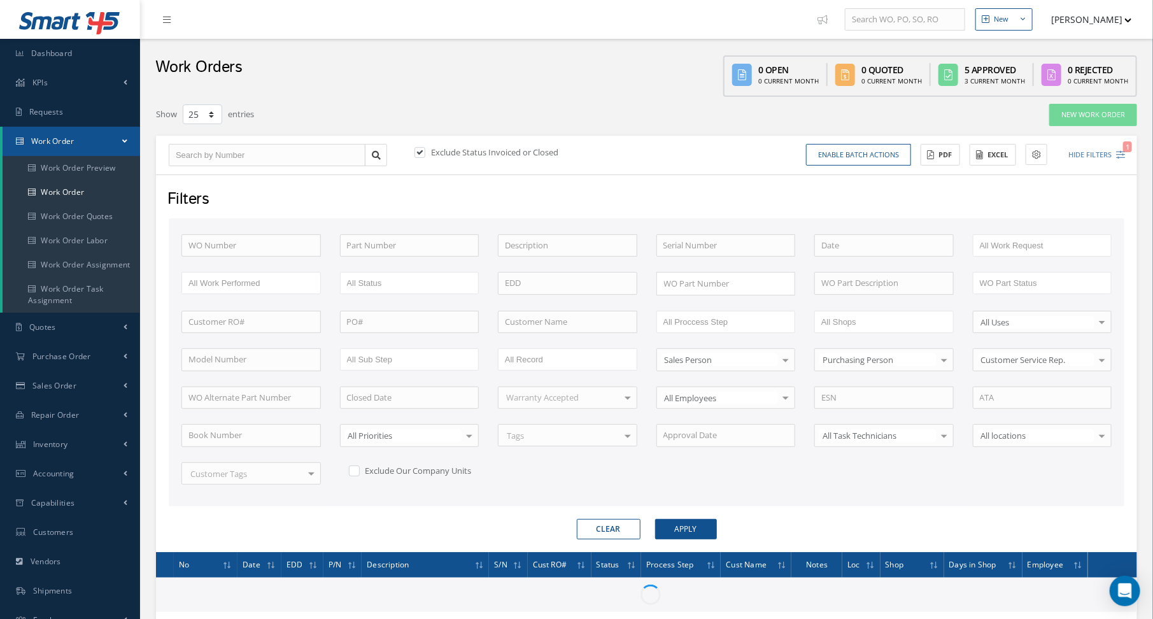
click at [593, 115] on div "Show 10 25 50 100 entries" at bounding box center [437, 114] width 583 height 23
